Goal: Check status: Check status

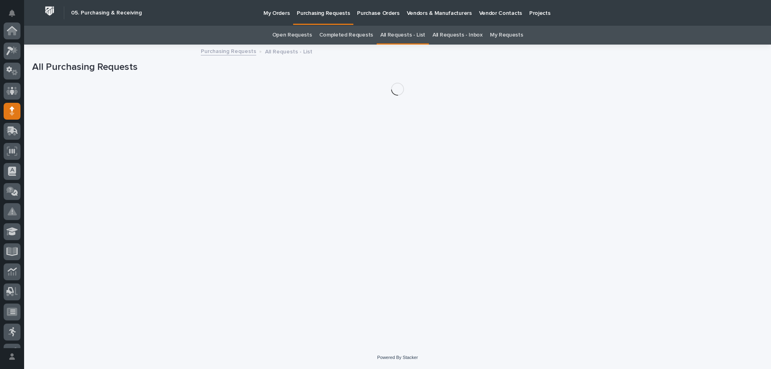
scroll to position [80, 0]
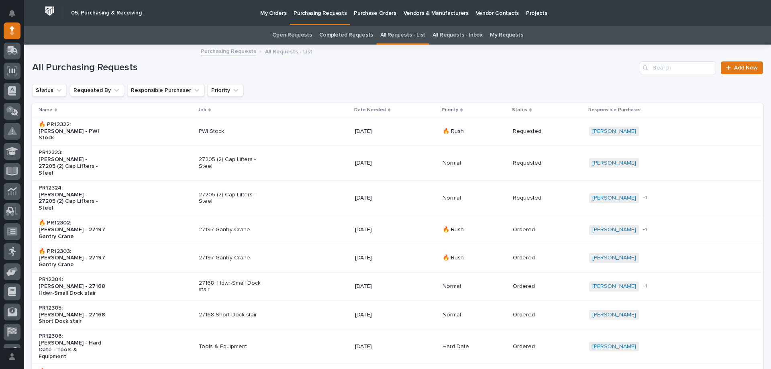
click at [498, 34] on link "My Requests" at bounding box center [506, 35] width 33 height 19
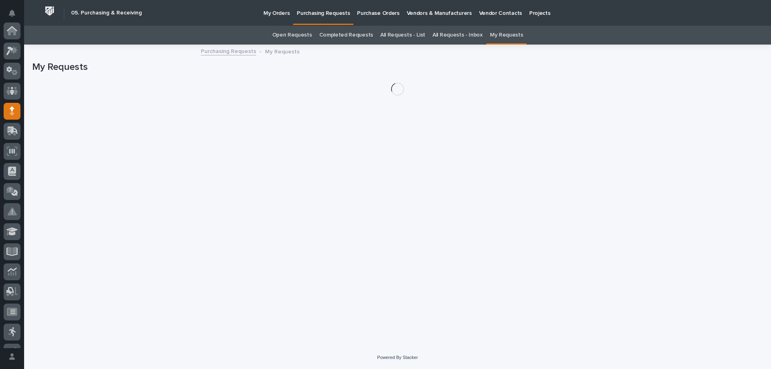
scroll to position [80, 0]
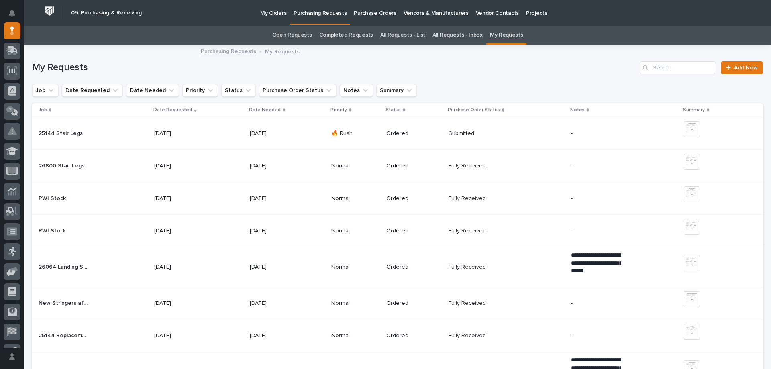
click at [250, 132] on p "[DATE]" at bounding box center [275, 133] width 50 height 7
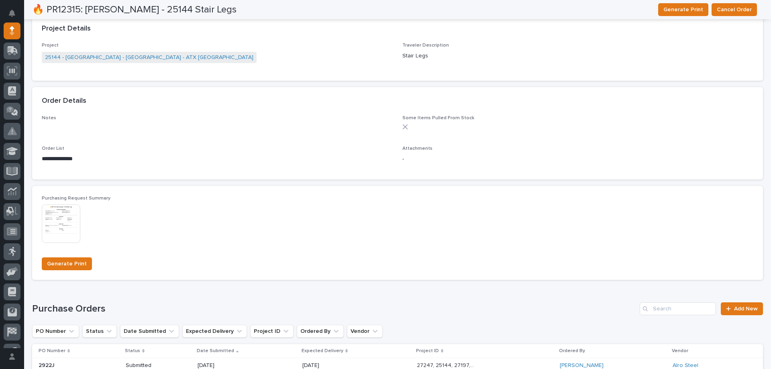
scroll to position [522, 0]
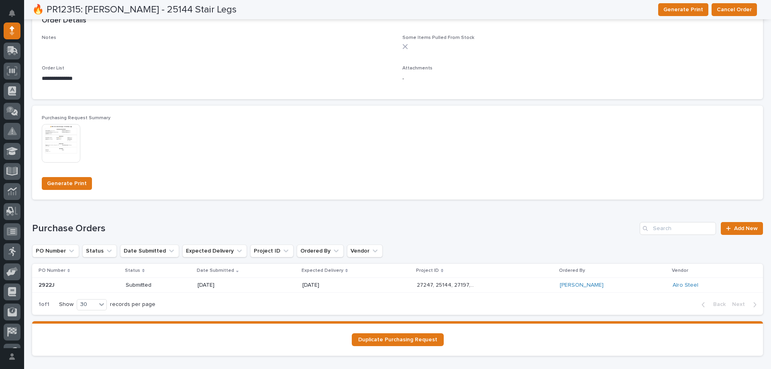
click at [351, 286] on p "[DATE]" at bounding box center [330, 285] width 57 height 7
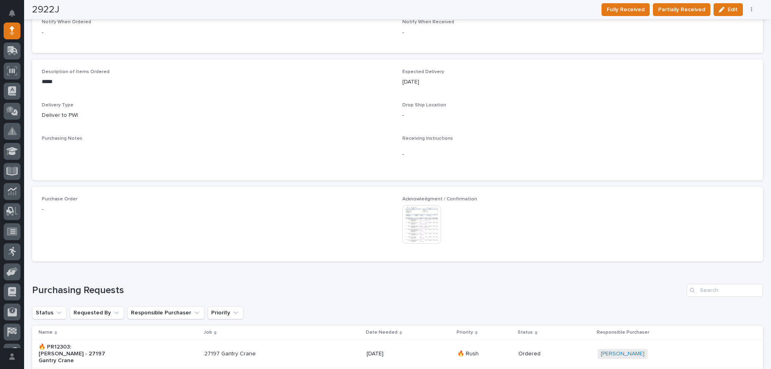
scroll to position [410, 0]
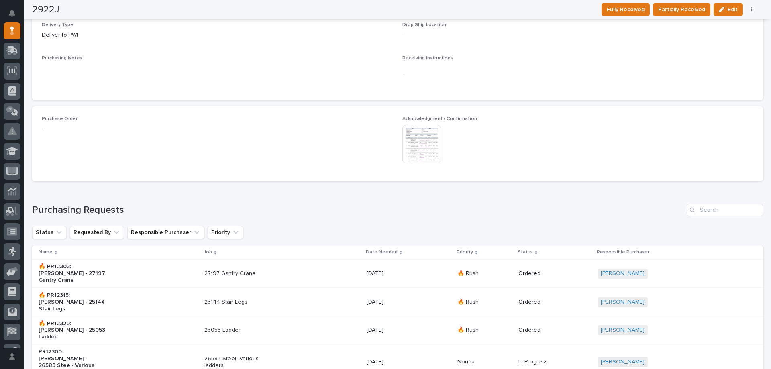
click at [426, 139] on img at bounding box center [421, 144] width 39 height 39
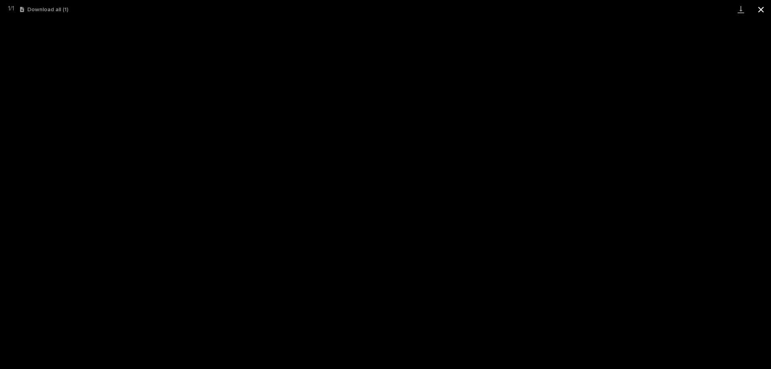
click at [759, 12] on button "Close gallery" at bounding box center [761, 9] width 20 height 19
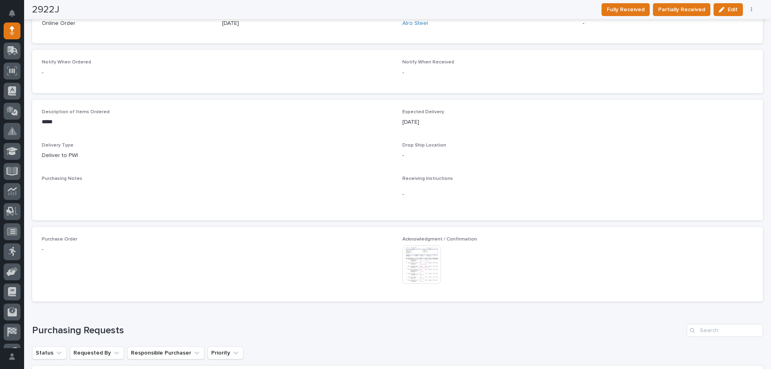
scroll to position [250, 0]
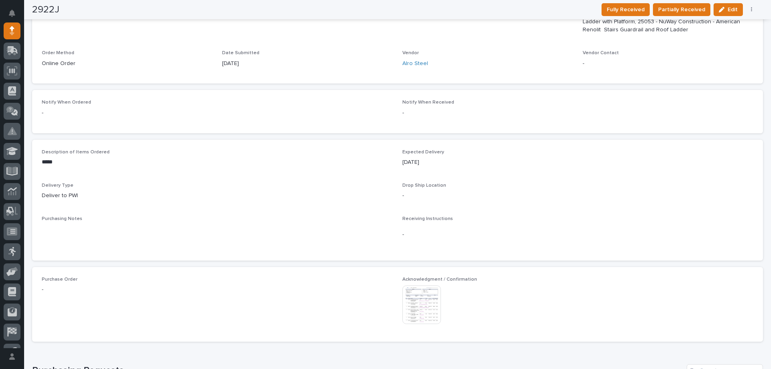
click at [435, 296] on img at bounding box center [421, 305] width 39 height 39
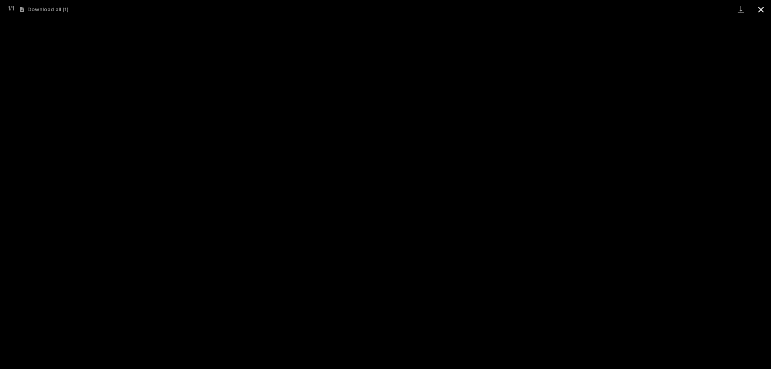
click at [760, 7] on button "Close gallery" at bounding box center [761, 9] width 20 height 19
